Goal: Navigation & Orientation: Find specific page/section

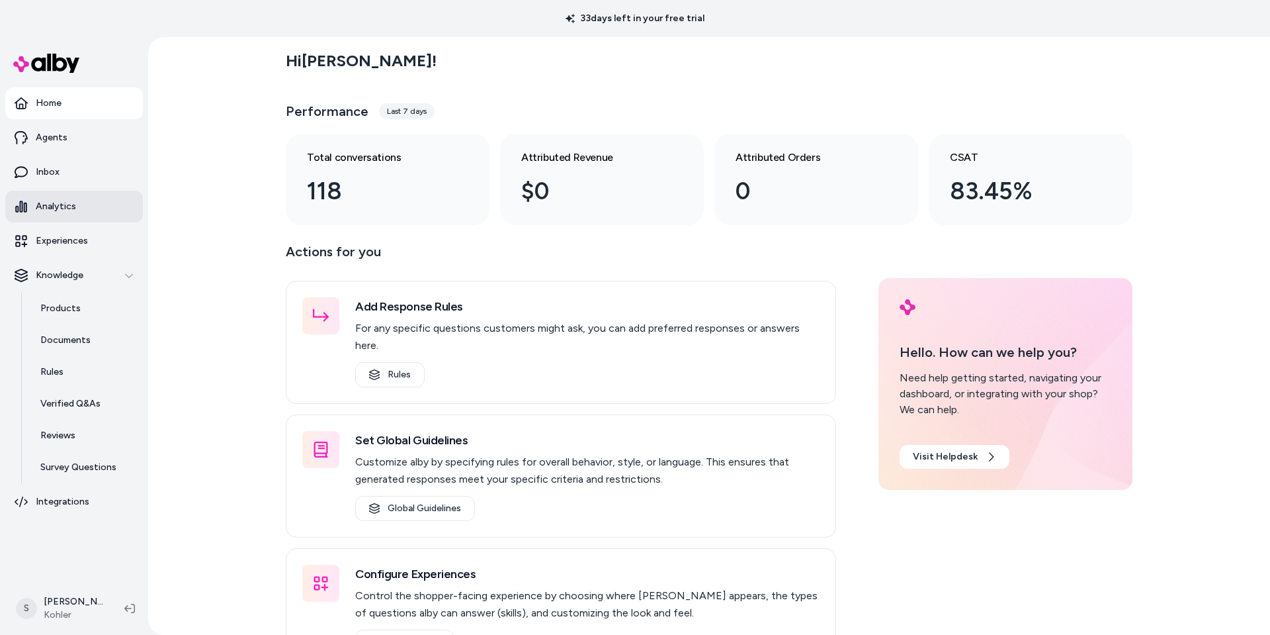
click at [68, 218] on link "Analytics" at bounding box center [74, 207] width 138 height 32
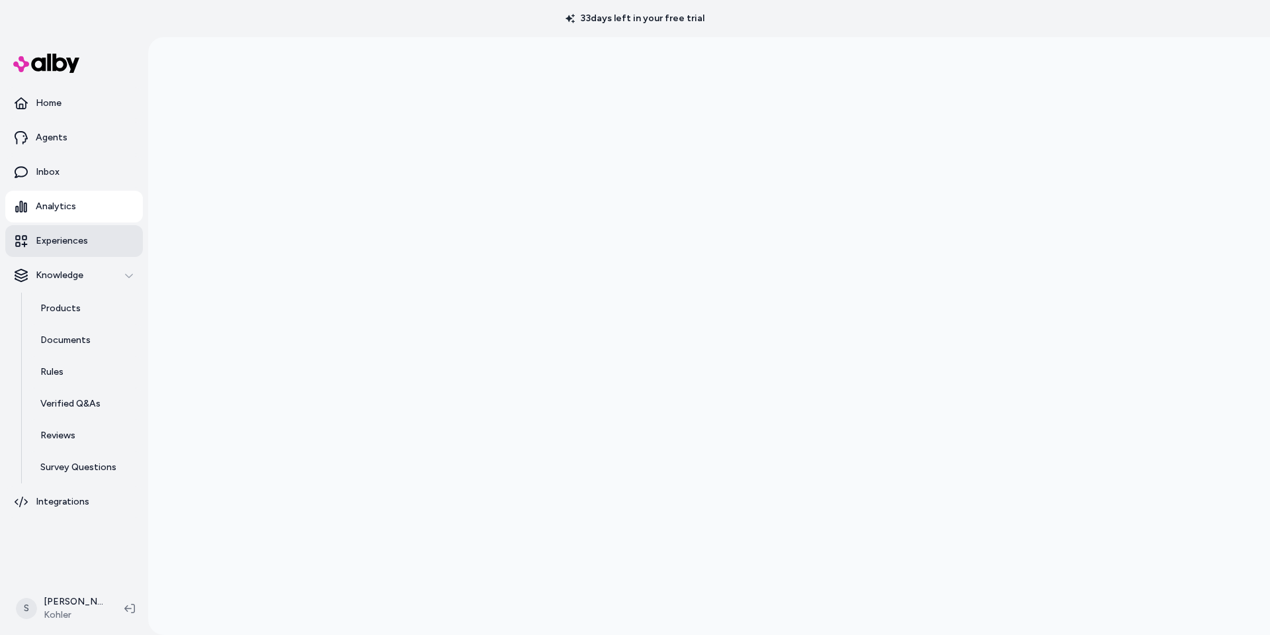
click at [58, 249] on link "Experiences" at bounding box center [74, 241] width 138 height 32
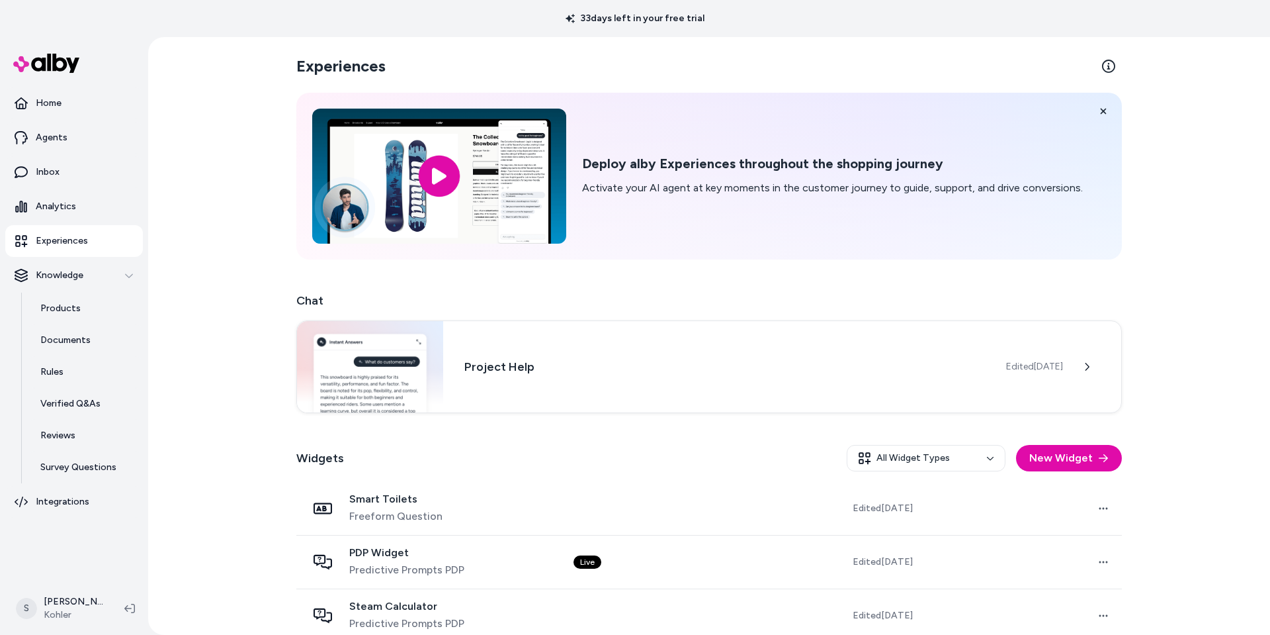
scroll to position [286, 0]
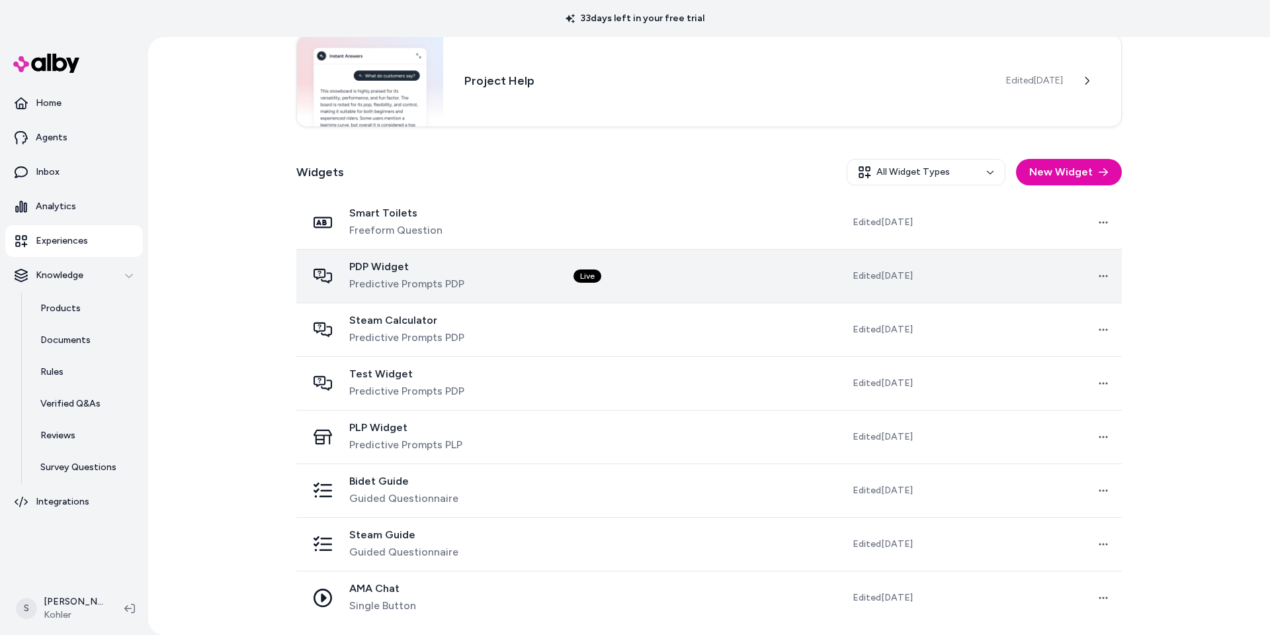
click at [430, 268] on span "PDP Widget" at bounding box center [406, 266] width 115 height 13
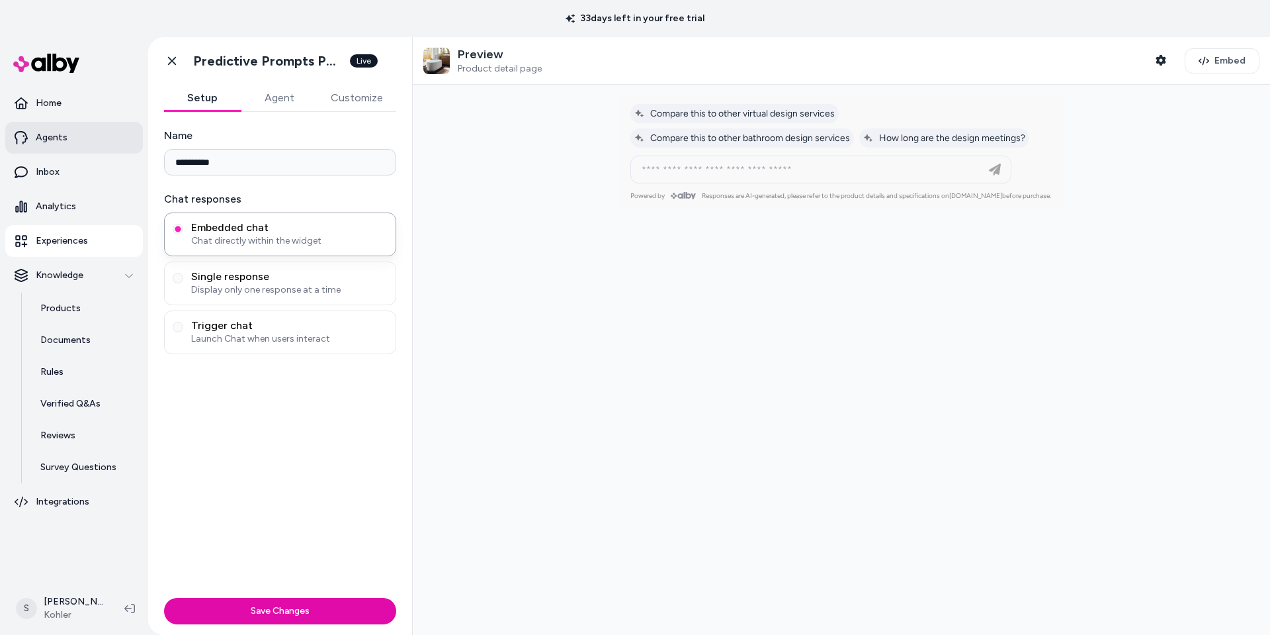
click at [58, 140] on p "Agents" at bounding box center [52, 137] width 32 height 13
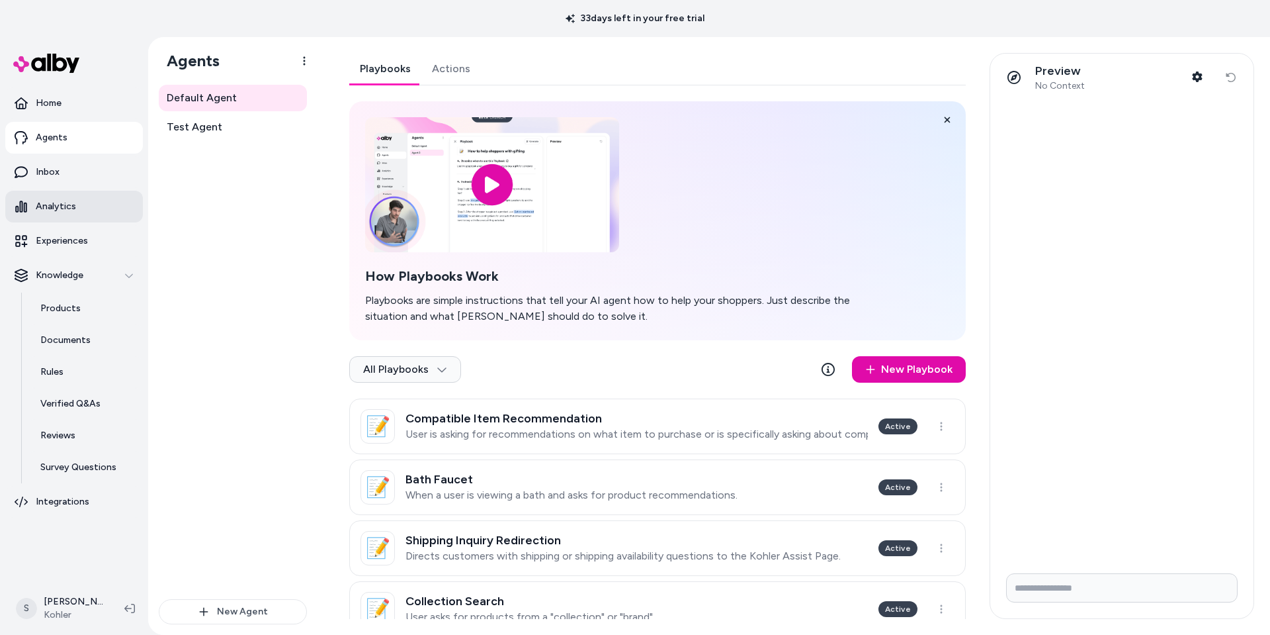
click at [55, 205] on p "Analytics" at bounding box center [56, 206] width 40 height 13
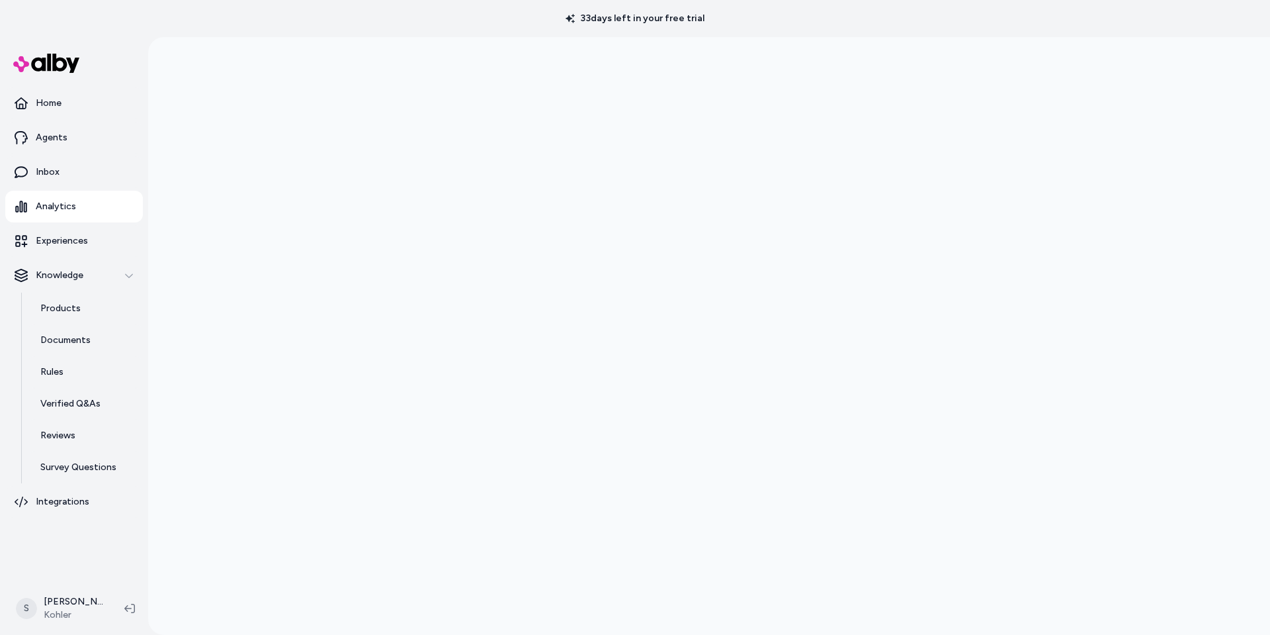
click at [271, 238] on div at bounding box center [709, 354] width 1122 height 635
click at [1204, 126] on div at bounding box center [709, 317] width 1122 height 635
click at [46, 175] on p "Inbox" at bounding box center [48, 171] width 24 height 13
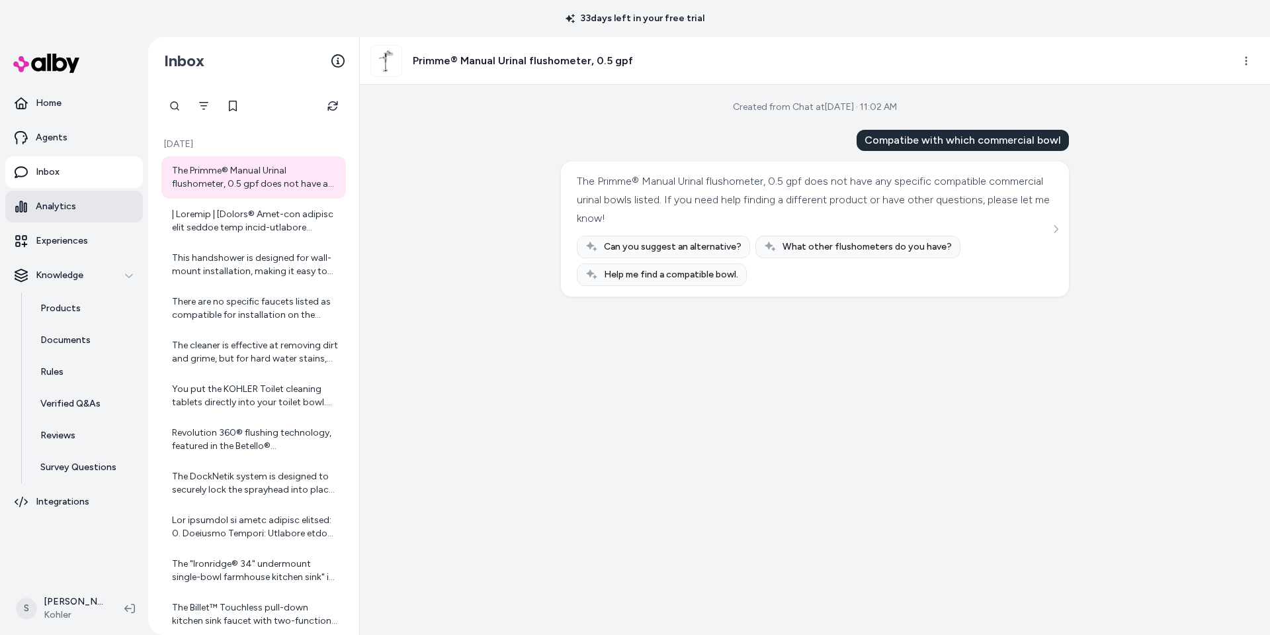
click at [52, 206] on p "Analytics" at bounding box center [56, 206] width 40 height 13
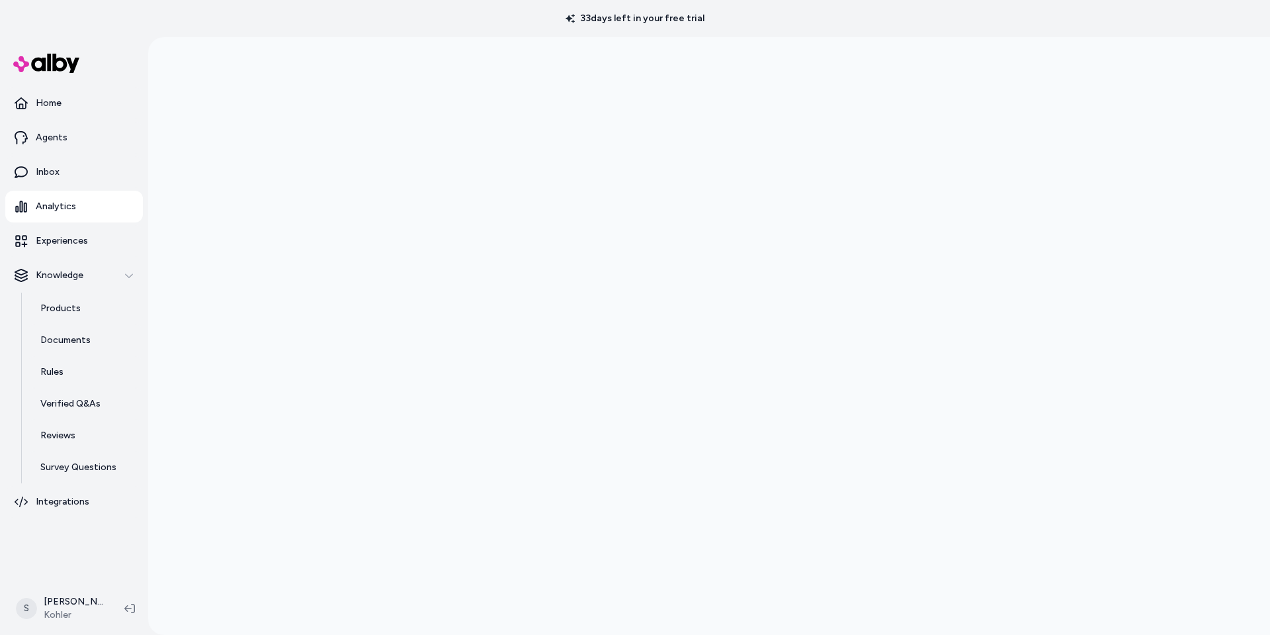
click at [225, 315] on div at bounding box center [709, 354] width 1122 height 635
click at [82, 237] on p "Experiences" at bounding box center [62, 240] width 52 height 13
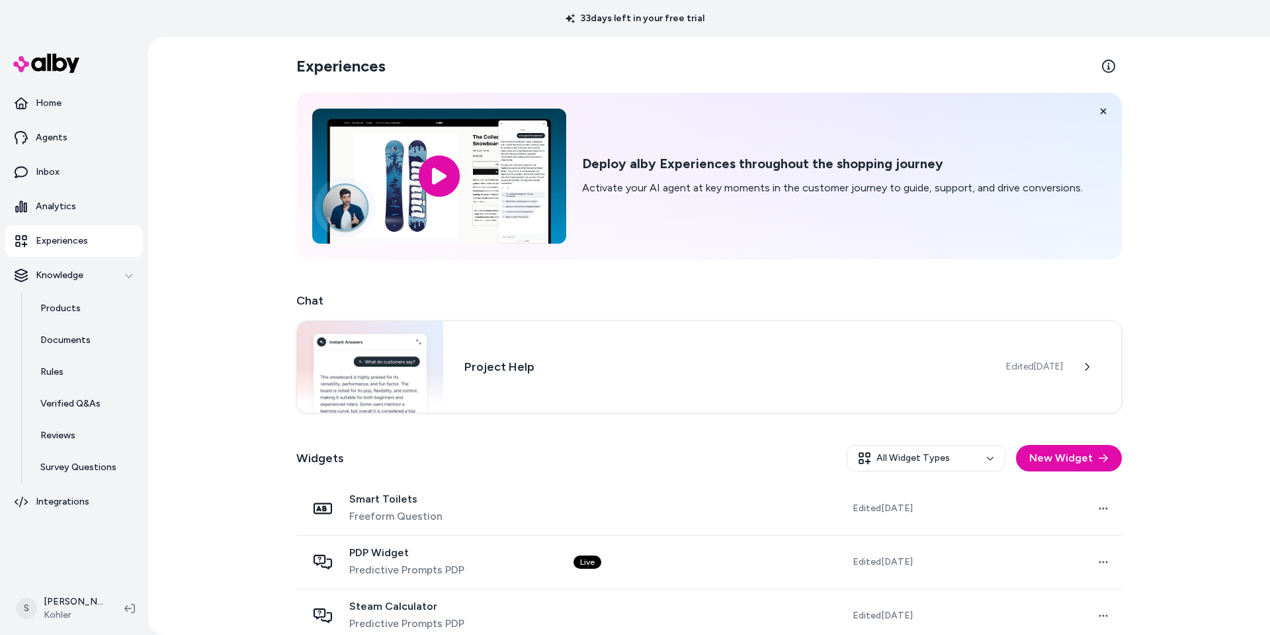
click at [1204, 436] on div "Experiences Deploy alby Experiences throughout the shopping journey Activate yo…" at bounding box center [709, 335] width 1122 height 597
